Goal: Transaction & Acquisition: Subscribe to service/newsletter

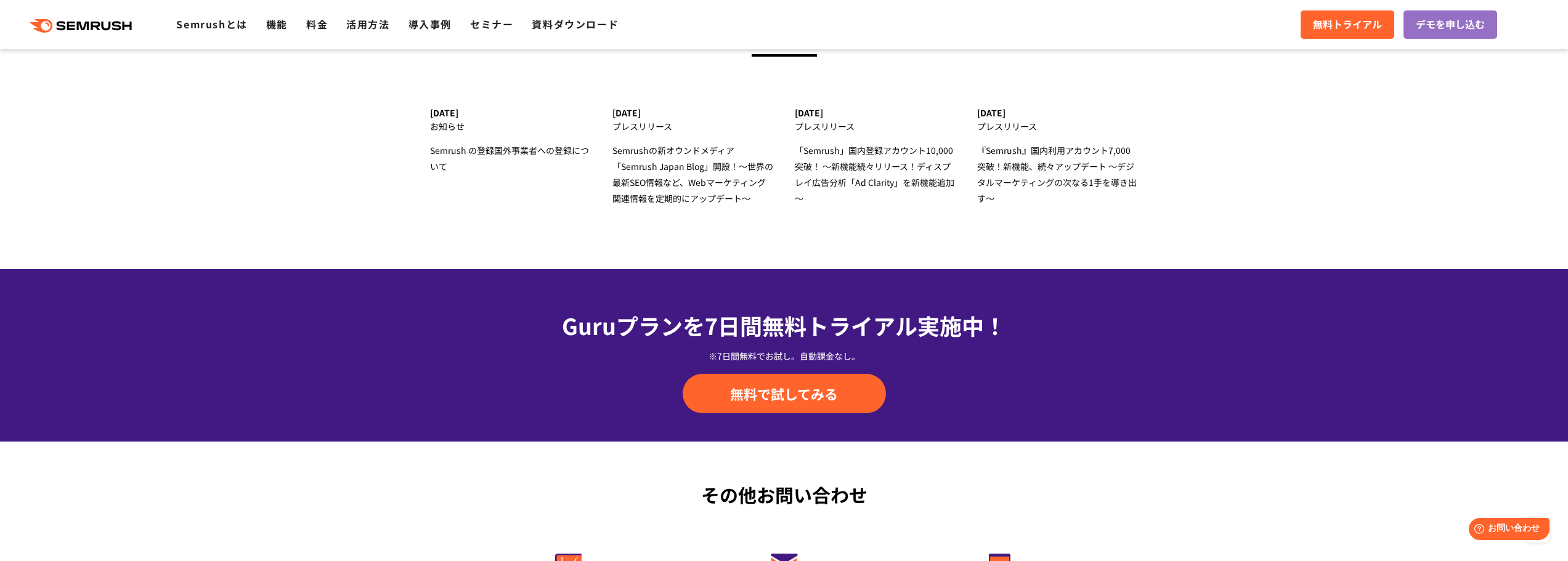
scroll to position [4308, 0]
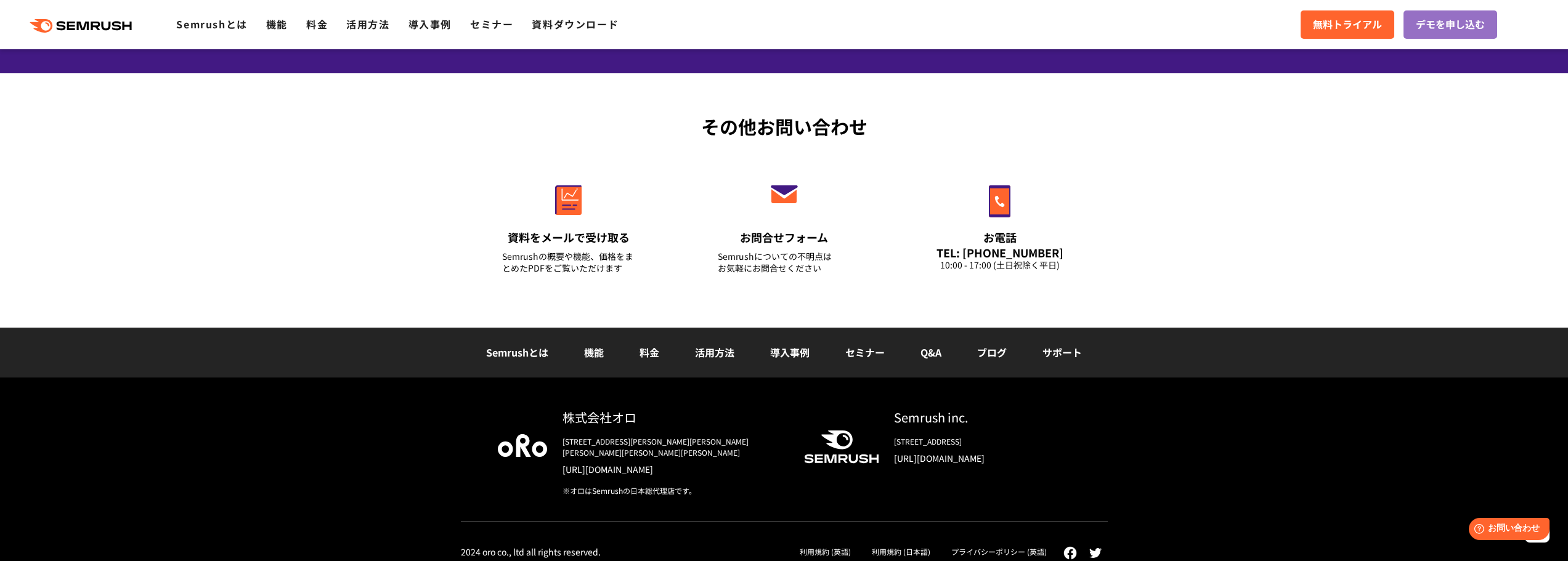
click at [651, 351] on link "料金" at bounding box center [650, 352] width 20 height 15
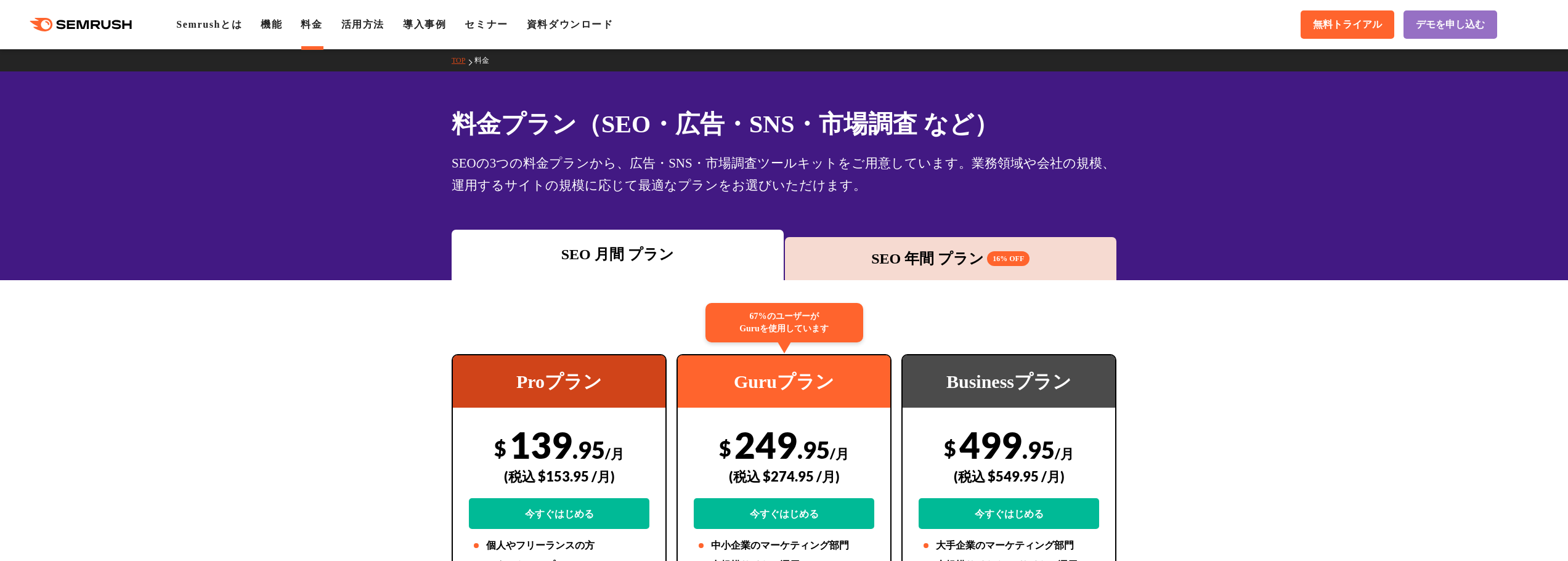
click at [869, 246] on div "SEO 年間 プラン 16% OFF" at bounding box center [950, 258] width 332 height 43
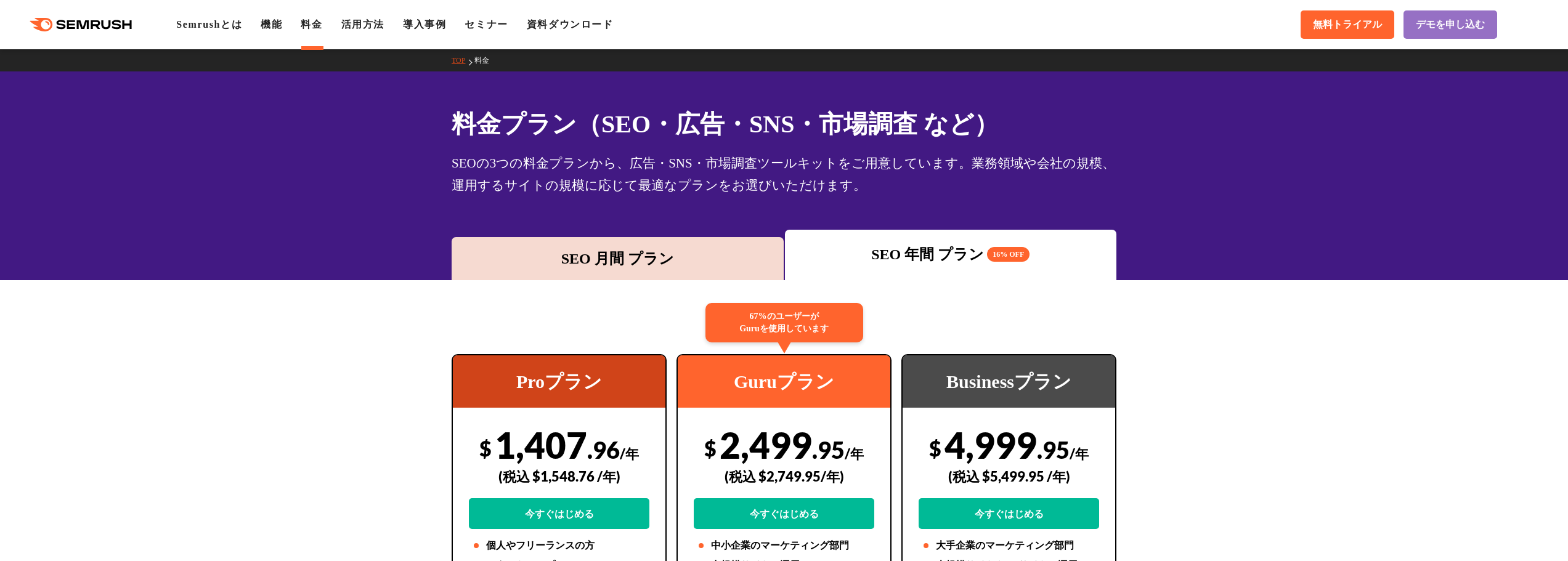
click at [719, 241] on div "SEO 月間 プラン" at bounding box center [618, 258] width 332 height 43
